Goal: Answer question/provide support

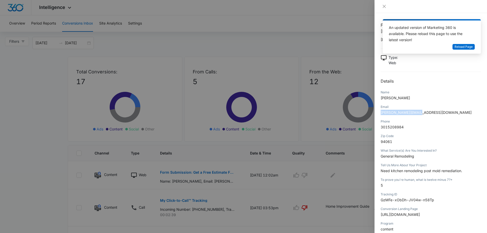
scroll to position [22, 0]
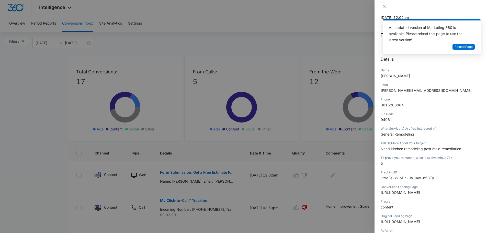
click at [453, 113] on div "Zip Code" at bounding box center [431, 114] width 100 height 5
drag, startPoint x: 471, startPoint y: 46, endPoint x: 469, endPoint y: 49, distance: 4.0
click at [471, 46] on span "Reload Page" at bounding box center [464, 47] width 18 height 5
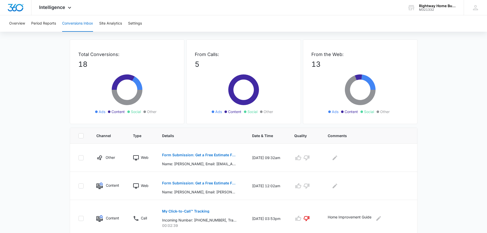
scroll to position [51, 0]
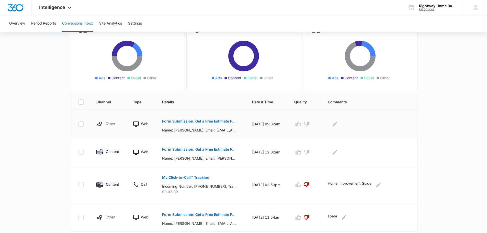
click at [207, 120] on p "Form Submission: Get a Free Estimate Form - NEW [DATE]" at bounding box center [199, 121] width 74 height 4
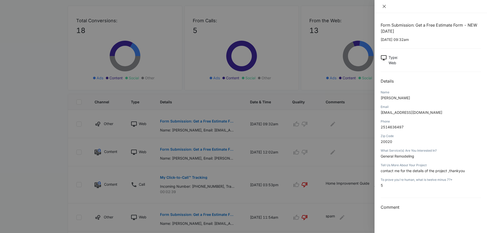
click at [384, 5] on icon "close" at bounding box center [384, 6] width 4 height 4
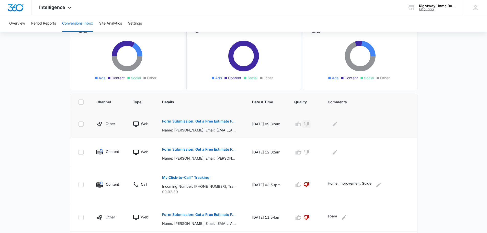
click at [305, 123] on icon "button" at bounding box center [307, 124] width 6 height 6
click at [333, 125] on icon "Edit Comments" at bounding box center [335, 124] width 5 height 5
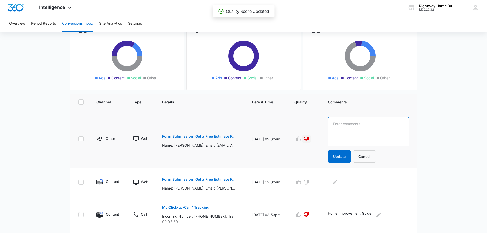
click at [333, 125] on textarea at bounding box center [368, 131] width 81 height 29
type textarea "spam"
click at [338, 155] on button "Update" at bounding box center [339, 156] width 23 height 12
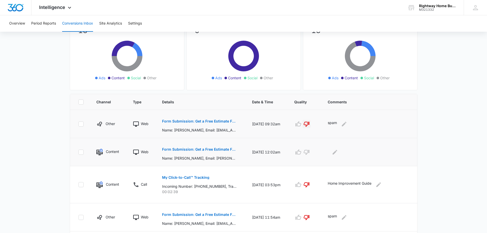
click at [215, 152] on button "Form Submission: Get a Free Estimate Form - NEW [DATE]" at bounding box center [199, 149] width 74 height 12
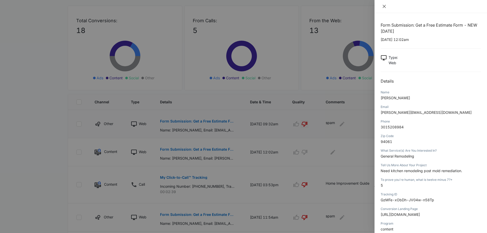
click at [383, 6] on icon "close" at bounding box center [384, 6] width 4 height 4
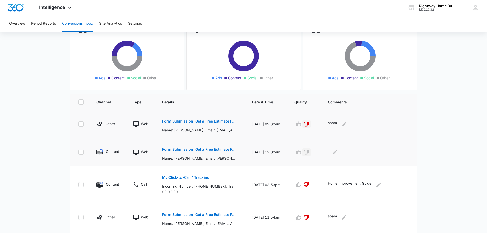
click at [309, 151] on icon "button" at bounding box center [307, 152] width 6 height 5
click at [333, 153] on icon "Edit Comments" at bounding box center [335, 152] width 5 height 5
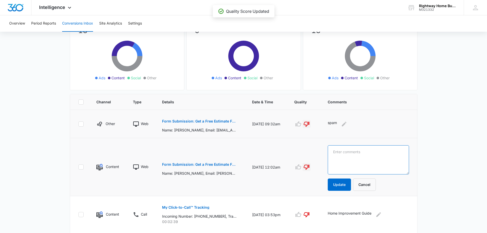
click at [333, 153] on textarea at bounding box center [368, 159] width 81 height 29
type textarea "spam"
click at [338, 187] on button "Update" at bounding box center [339, 185] width 23 height 12
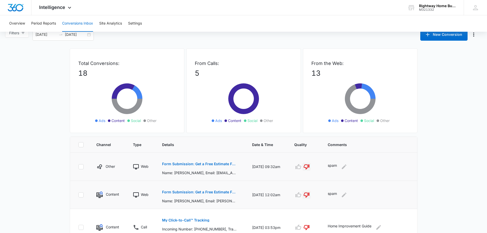
scroll to position [0, 0]
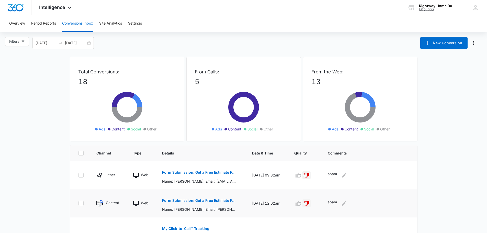
click at [211, 200] on p "Form Submission: Get a Free Estimate Form - NEW [DATE]" at bounding box center [199, 201] width 74 height 4
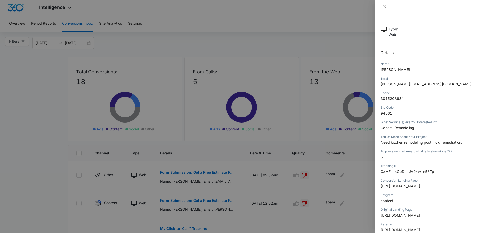
scroll to position [77, 0]
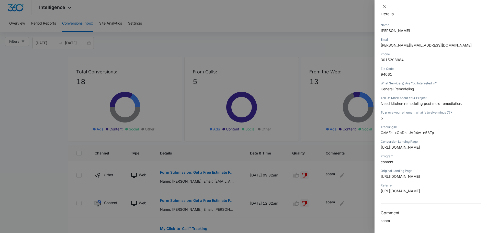
click at [387, 6] on button "Close" at bounding box center [384, 6] width 7 height 5
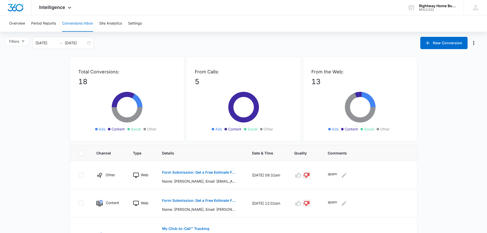
click at [305, 202] on icon "button" at bounding box center [307, 203] width 6 height 6
click at [342, 204] on icon "Edit Comments" at bounding box center [344, 203] width 5 height 5
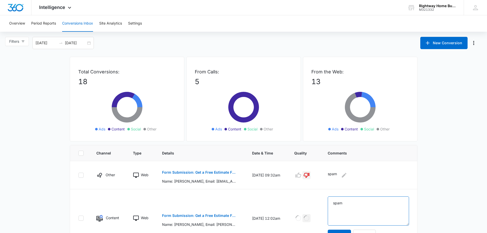
click at [346, 206] on textarea "spam" at bounding box center [368, 210] width 81 height 29
type textarea "s"
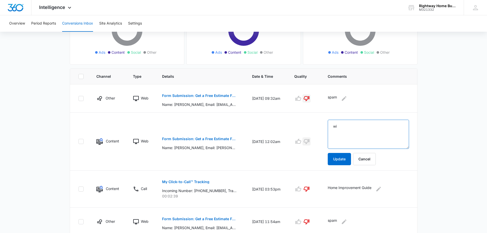
type textarea "w"
click at [337, 160] on button "Update" at bounding box center [339, 159] width 23 height 12
click at [448, 107] on main "Filters [DATE] [DATE] New Conversion Total Conversions: 18 Ads Content Social O…" at bounding box center [243, 203] width 487 height 487
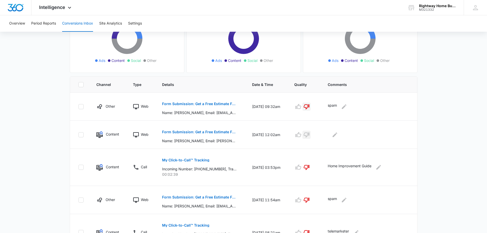
scroll to position [0, 0]
